Goal: Task Accomplishment & Management: Use online tool/utility

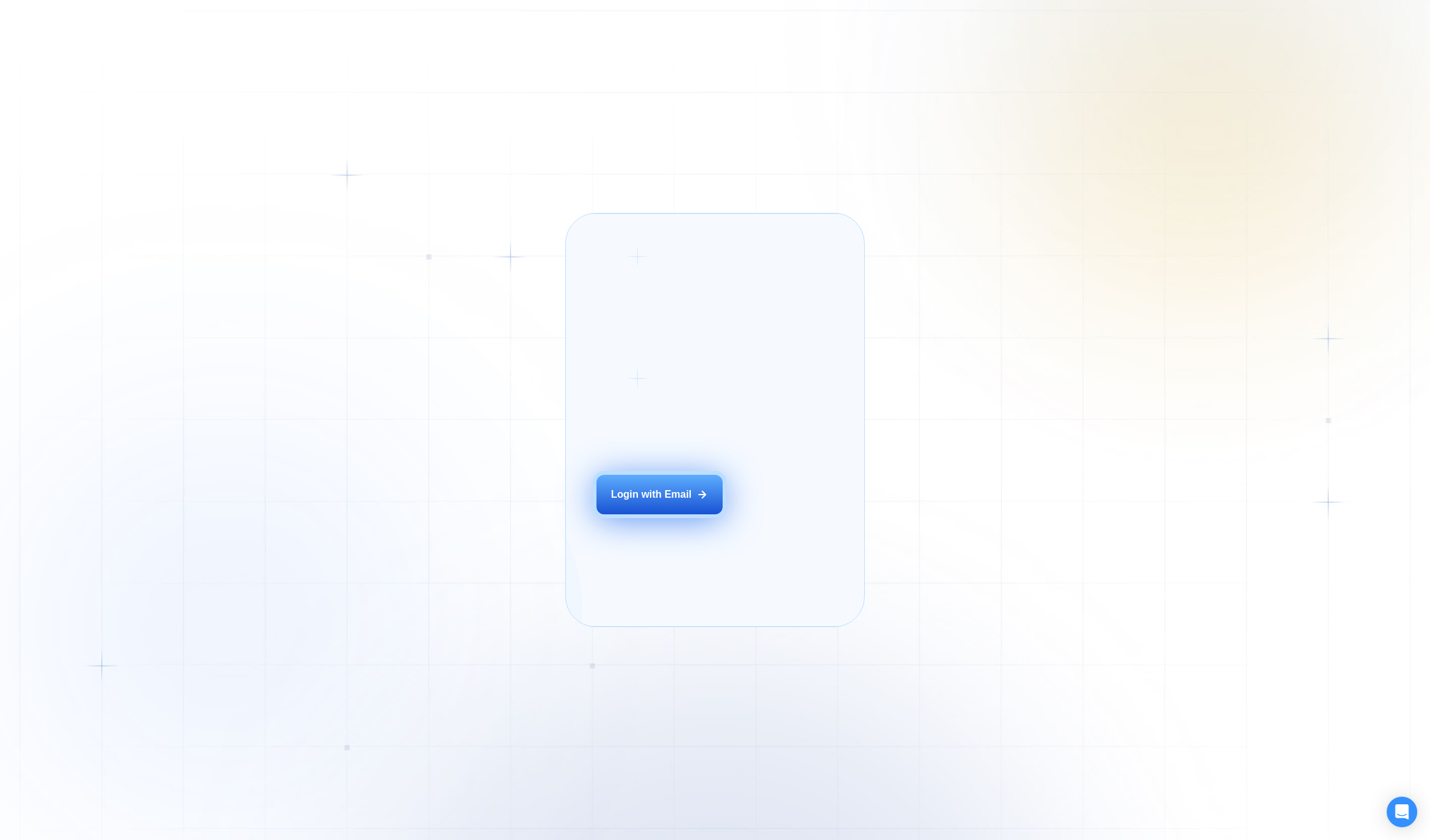
click at [667, 501] on div "Login with Email" at bounding box center [651, 494] width 81 height 14
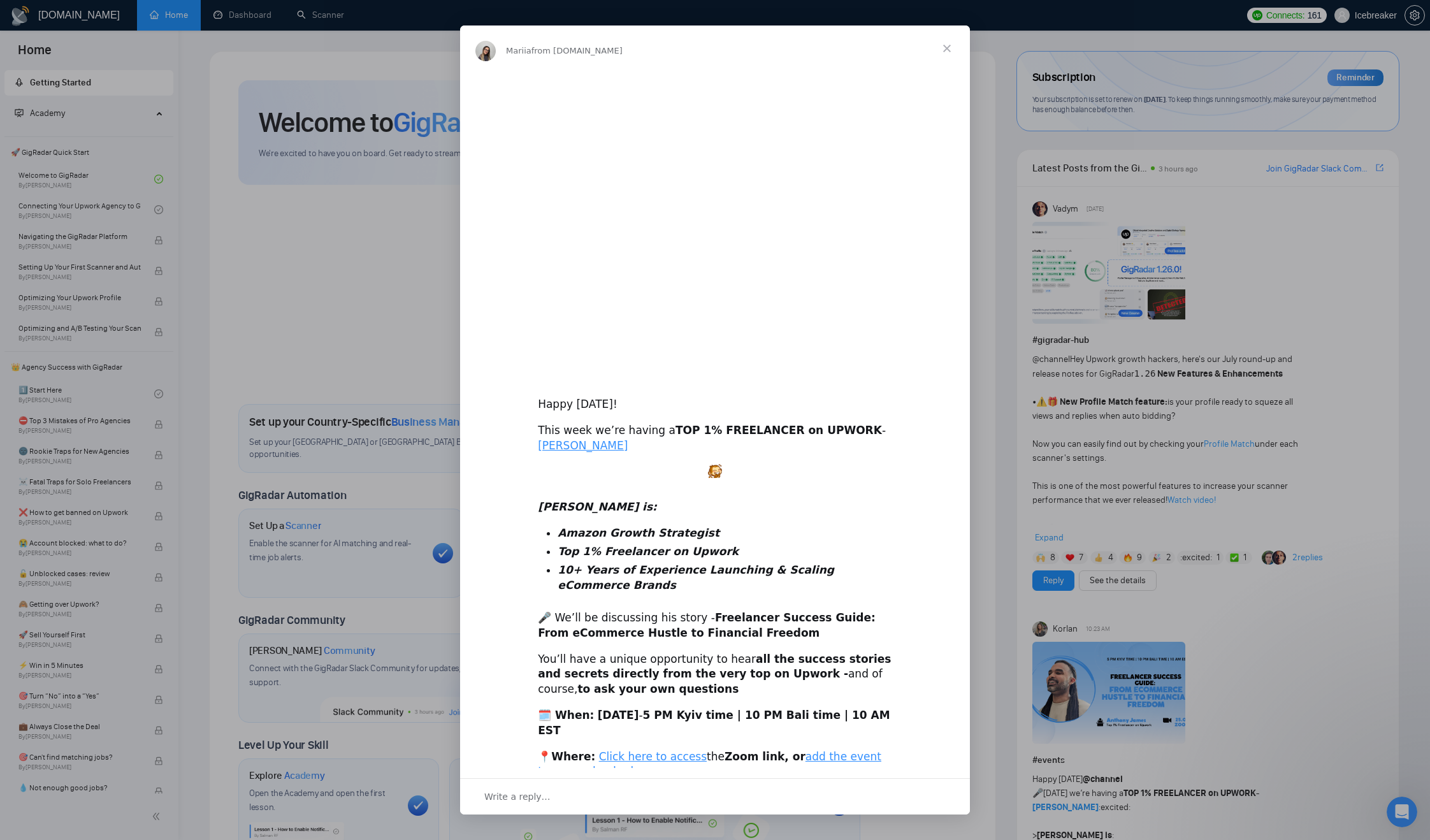
click at [338, 91] on div "Intercom messenger" at bounding box center [715, 420] width 1430 height 840
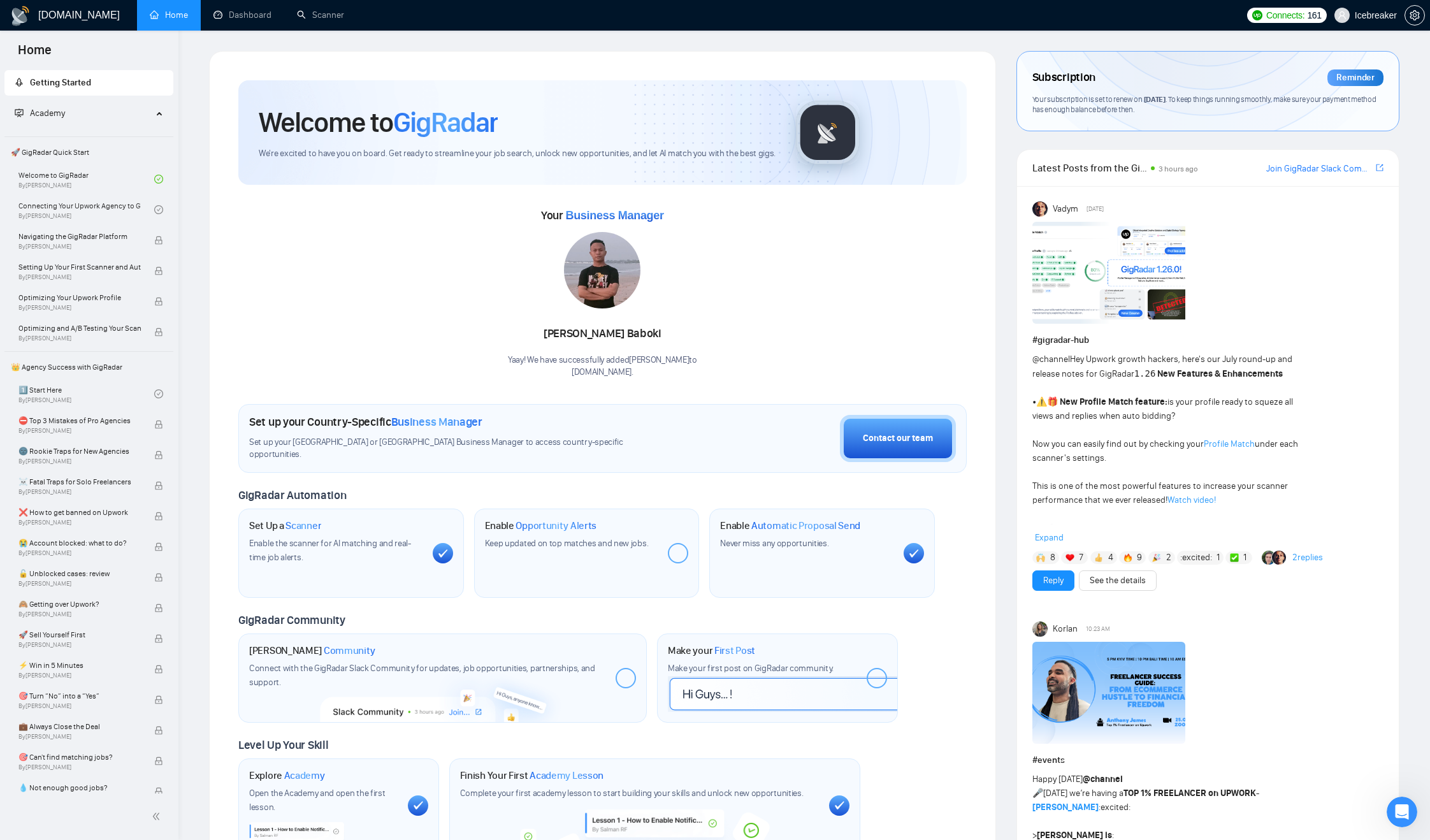
click at [343, 46] on div "[DOMAIN_NAME] Home Dashboard Scanner Connects: 161 Icebreaker Welcome to GigRad…" at bounding box center [804, 836] width 1251 height 1673
click at [332, 9] on link "Scanner" at bounding box center [320, 15] width 47 height 11
